Goal: Use online tool/utility: Use online tool/utility

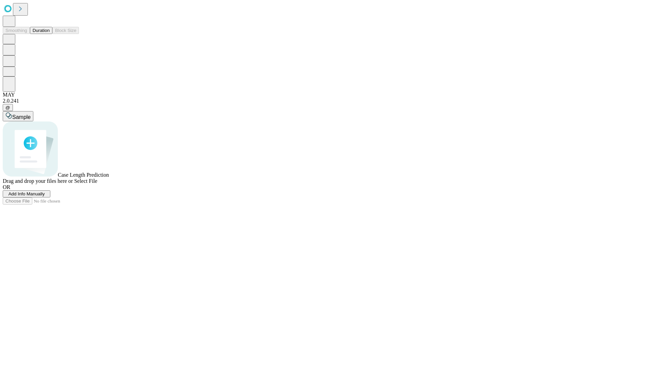
click at [97, 184] on span "Select File" at bounding box center [85, 181] width 23 height 6
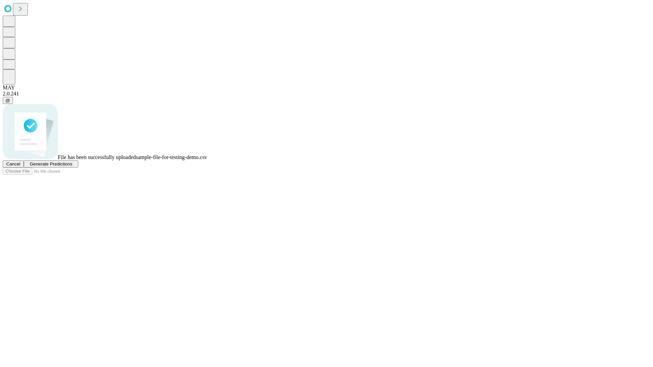
click at [72, 167] on span "Generate Predictions" at bounding box center [51, 164] width 43 height 5
